Goal: Task Accomplishment & Management: Manage account settings

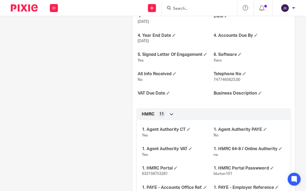
scroll to position [271, 0]
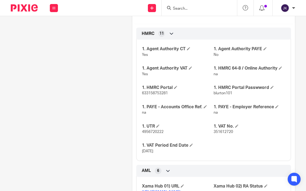
click at [246, 110] on p "na" at bounding box center [249, 112] width 72 height 5
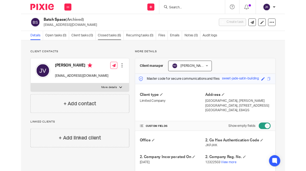
scroll to position [0, 0]
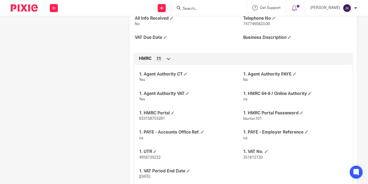
scroll to position [269, 0]
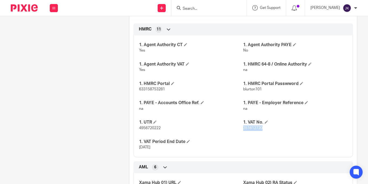
drag, startPoint x: 266, startPoint y: 121, endPoint x: 241, endPoint y: 122, distance: 25.0
click at [243, 125] on p "351612720" at bounding box center [295, 127] width 104 height 5
copy span "351612720"
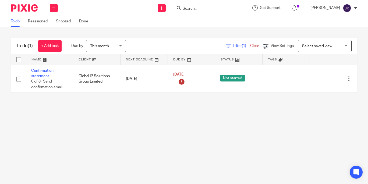
click at [190, 11] on form at bounding box center [210, 8] width 57 height 7
click at [187, 13] on div at bounding box center [208, 8] width 75 height 16
click at [187, 8] on input "Search" at bounding box center [206, 8] width 48 height 5
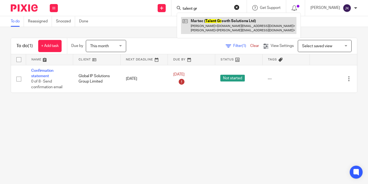
type input "talent gr"
click at [190, 21] on link at bounding box center [238, 25] width 115 height 17
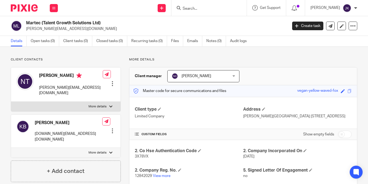
click at [187, 40] on ul "Details Open tasks (0) Client tasks (0) Closed tasks (0) Recurring tasks (0) Fi…" at bounding box center [133, 41] width 244 height 10
click at [190, 40] on link "Emails" at bounding box center [194, 41] width 15 height 10
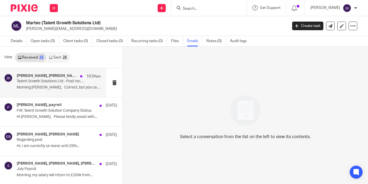
click at [54, 77] on h4 "Lory Baker, Johanne Kassardjian, Nathan Tran" at bounding box center [47, 75] width 61 height 5
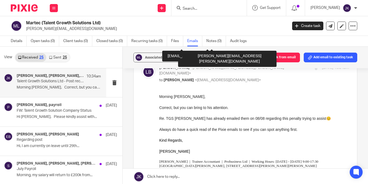
scroll to position [215, 0]
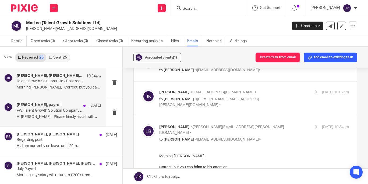
click at [50, 120] on div "Niall O'Driscoll, payroll 8 Aug FW: Talent Growth Solution Company Status Hi Ni…" at bounding box center [59, 112] width 84 height 18
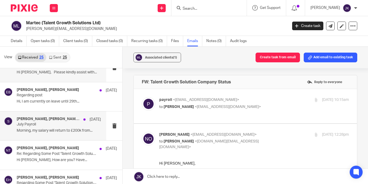
scroll to position [54, 0]
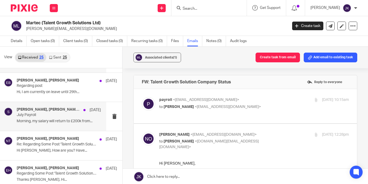
click at [57, 147] on div "Nathan Tran, sally 9 Apr Re: Regarding Some Post 'Talent Growth Solutions Pty L…" at bounding box center [67, 145] width 100 height 18
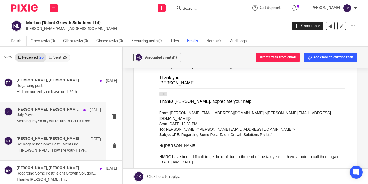
scroll to position [0, 0]
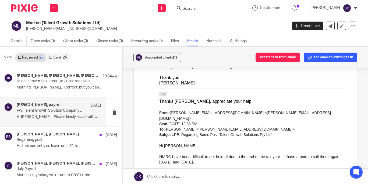
click at [50, 111] on p "FW: Talent Growth Solution Company Status" at bounding box center [50, 110] width 67 height 5
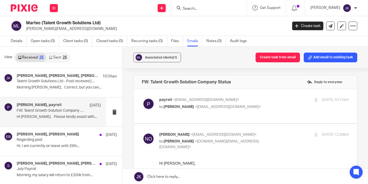
click at [246, 108] on p "to Niall O'Driscoll <niall@odaccountants.co.uk>" at bounding box center [222, 107] width 127 height 6
checkbox input "true"
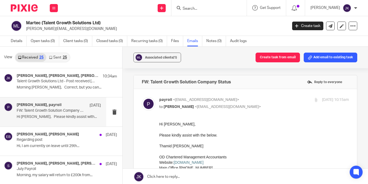
click at [61, 57] on link "Sent 25" at bounding box center [57, 57] width 23 height 9
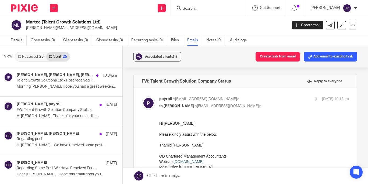
click at [33, 53] on link "Received 25" at bounding box center [30, 56] width 31 height 9
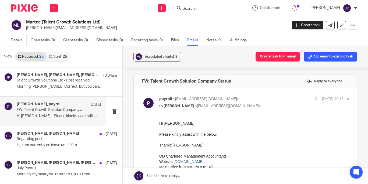
click at [48, 9] on div "Work Email Clients Team Reports Settings" at bounding box center [53, 8] width 19 height 16
click at [54, 8] on icon at bounding box center [53, 7] width 3 height 3
click at [50, 27] on li "Work" at bounding box center [54, 25] width 14 height 8
click at [50, 26] on link "Work" at bounding box center [51, 25] width 9 height 4
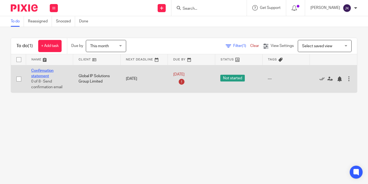
click at [38, 73] on link "Confirmation statement" at bounding box center [42, 73] width 22 height 9
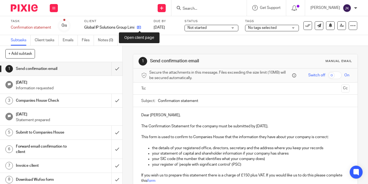
click at [139, 27] on icon at bounding box center [139, 27] width 4 height 4
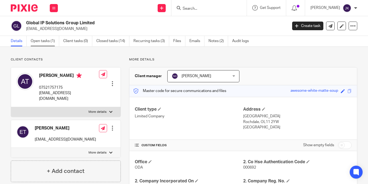
click at [45, 41] on link "Open tasks (1)" at bounding box center [45, 41] width 29 height 10
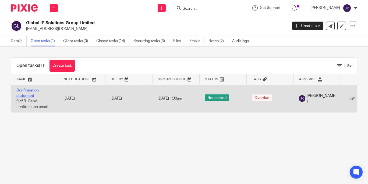
click at [26, 88] on link "Confirmation statement" at bounding box center [27, 92] width 22 height 9
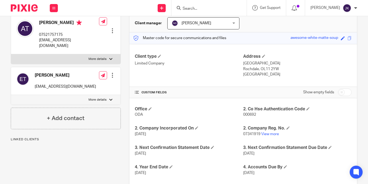
scroll to position [54, 0]
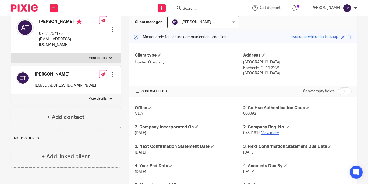
click at [267, 133] on link "View more" at bounding box center [270, 133] width 18 height 4
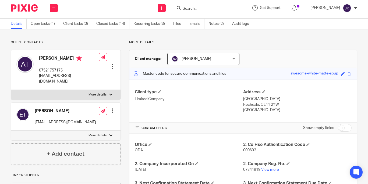
scroll to position [0, 0]
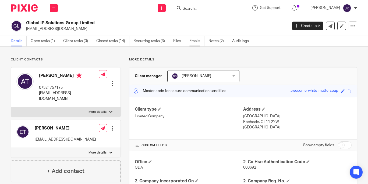
click at [191, 39] on link "Emails" at bounding box center [197, 41] width 15 height 10
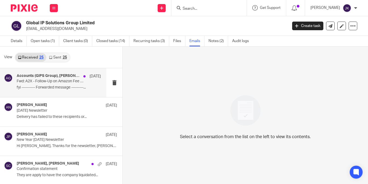
click at [40, 80] on p "Fwd: A2X - Follow-Up on Amazon Fee VAT Mapping and Next Steps" at bounding box center [50, 81] width 67 height 5
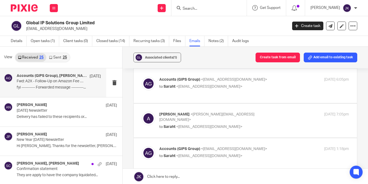
scroll to position [19, 0]
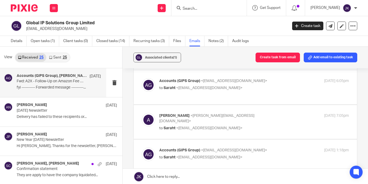
click at [173, 133] on label at bounding box center [245, 122] width 223 height 34
click at [142, 113] on input "checkbox" at bounding box center [142, 113] width 0 height 0
checkbox input "true"
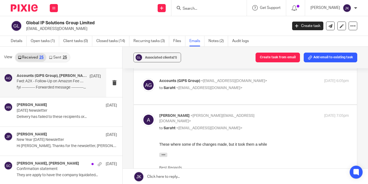
click at [58, 56] on link "Sent 25" at bounding box center [57, 57] width 23 height 9
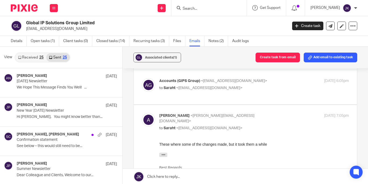
scroll to position [1, 0]
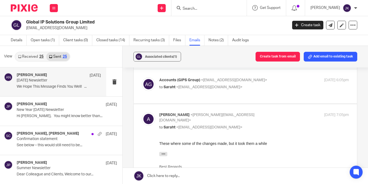
click at [64, 91] on div "Erin Holly 10 Mar March 2025 Newsletter We Hope This Message Finds You Well! ..." at bounding box center [53, 81] width 106 height 29
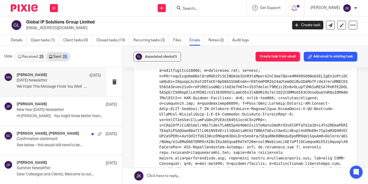
scroll to position [2722, 0]
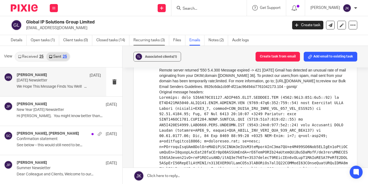
click at [154, 37] on link "Recurring tasks (3)" at bounding box center [152, 40] width 36 height 10
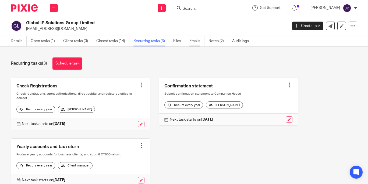
click at [198, 39] on link "Emails" at bounding box center [197, 41] width 15 height 10
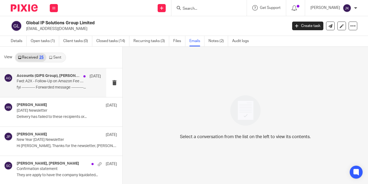
click at [41, 93] on div "Accounts (GIPS Group), [PERSON_NAME] [DATE] Fwd: A2X - Follow-Up on Amazon Fee …" at bounding box center [53, 82] width 106 height 29
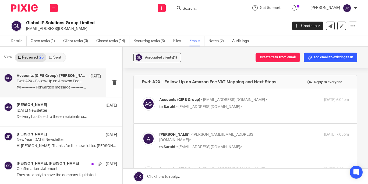
scroll to position [127, 0]
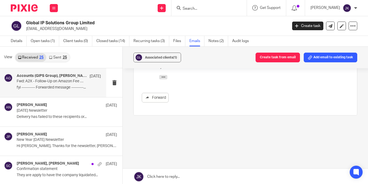
click at [206, 40] on ul "Details Open tasks (1) Client tasks (0) Closed tasks (14) Recurring tasks (3) F…" at bounding box center [134, 41] width 246 height 10
click at [216, 40] on link "Notes (2)" at bounding box center [219, 41] width 20 height 10
